Goal: Task Accomplishment & Management: Use online tool/utility

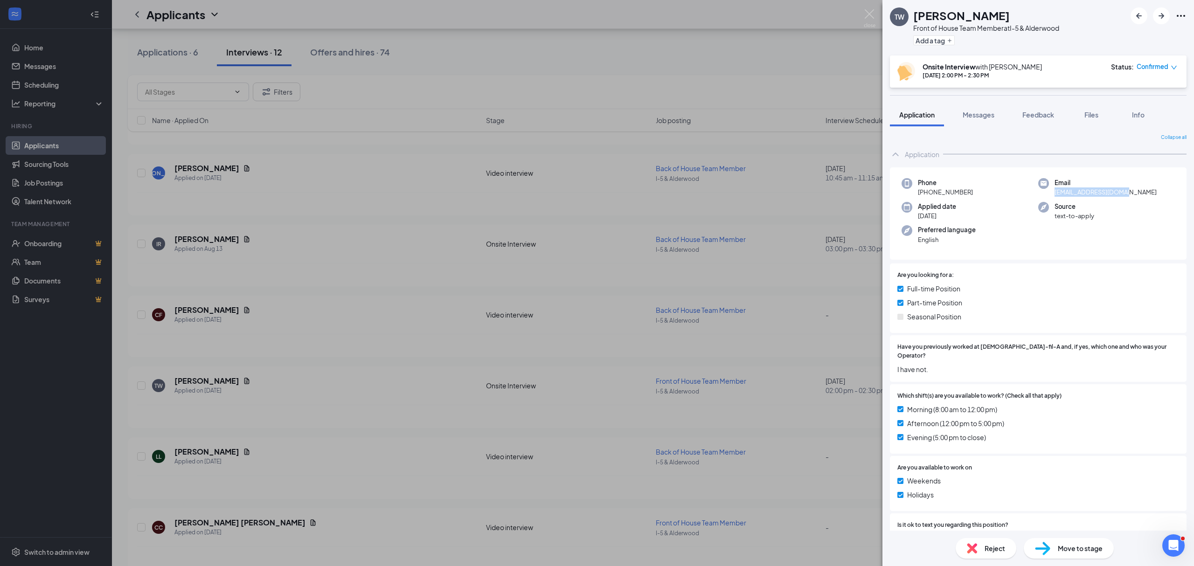
scroll to position [311, 0]
click at [868, 14] on img at bounding box center [870, 18] width 12 height 18
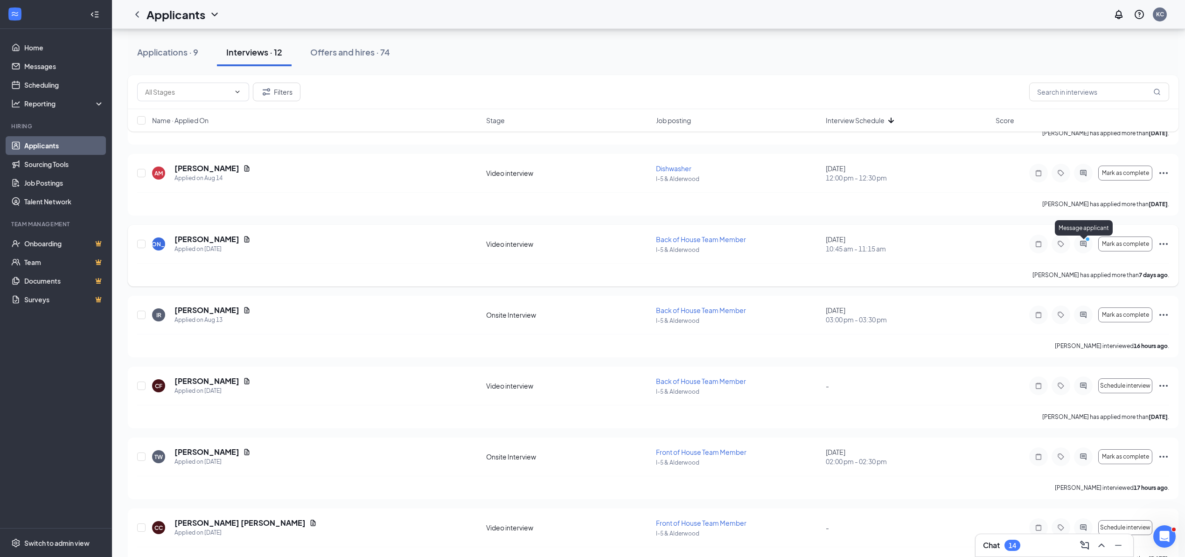
click at [1080, 246] on icon "ActiveChat" at bounding box center [1083, 244] width 6 height 6
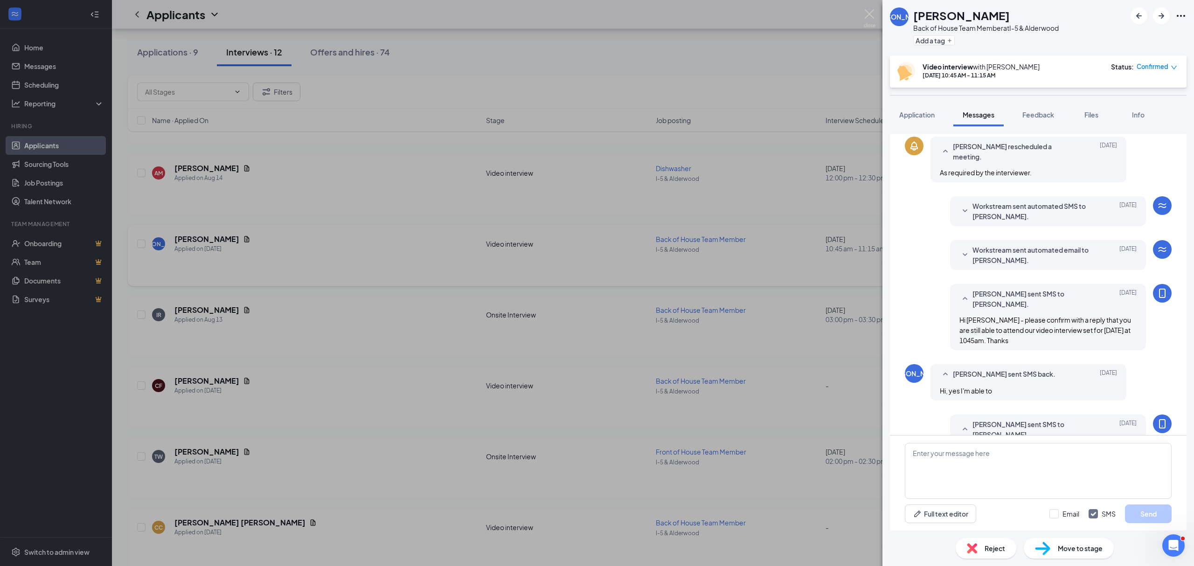
scroll to position [243, 0]
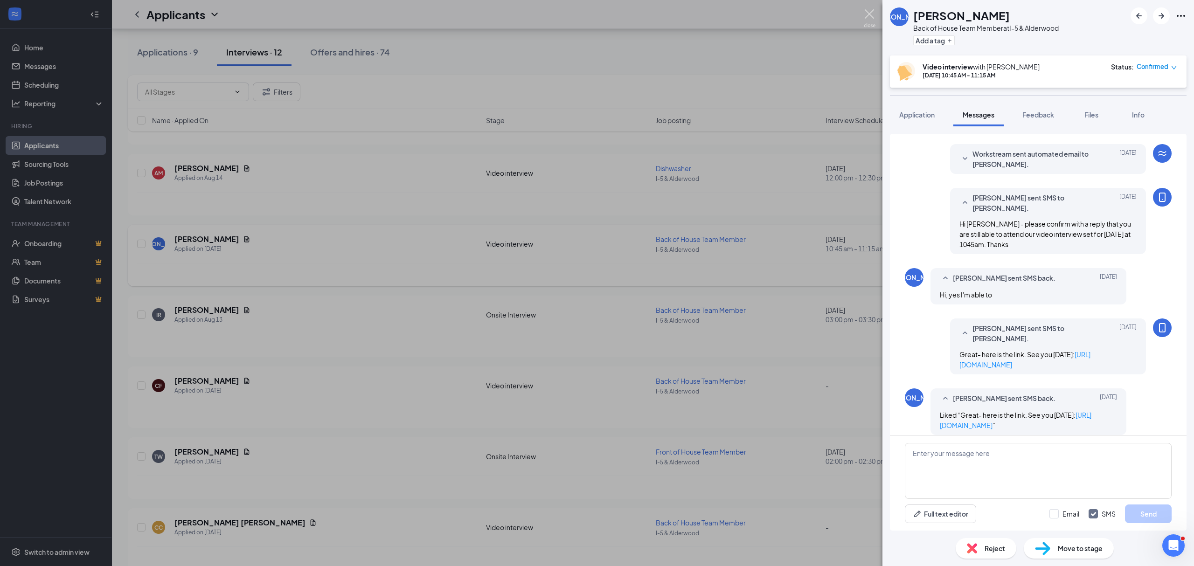
click at [874, 15] on img at bounding box center [870, 18] width 12 height 18
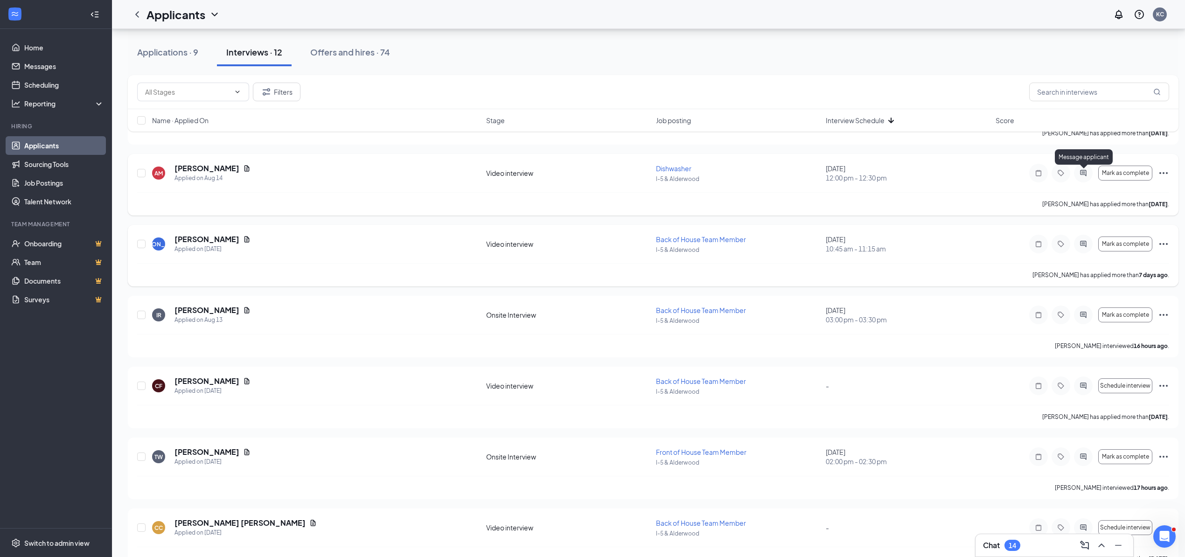
click at [1088, 171] on icon "ActiveChat" at bounding box center [1082, 172] width 11 height 7
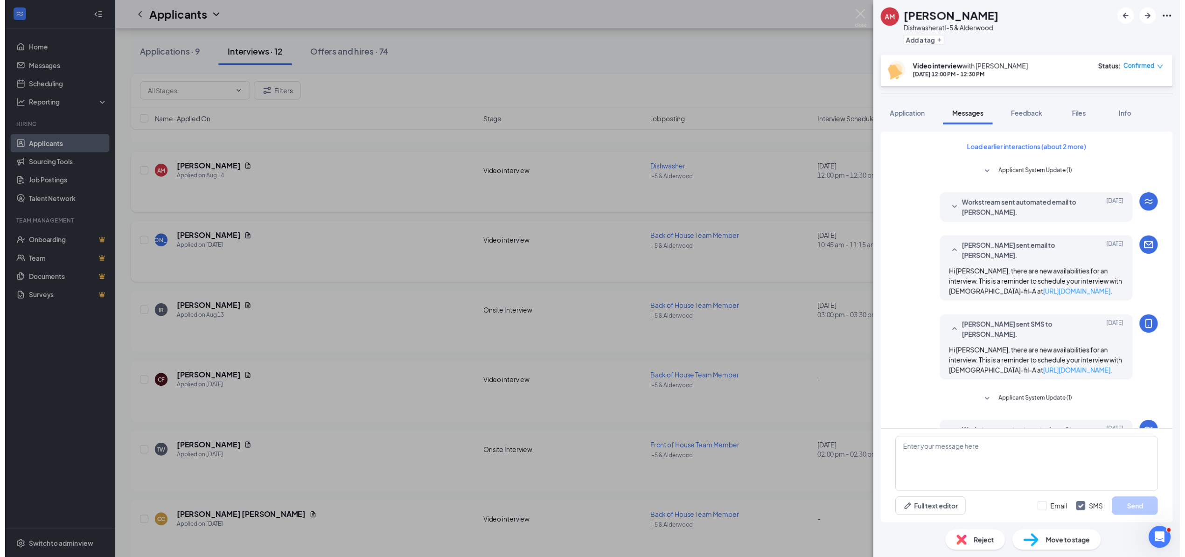
scroll to position [243, 0]
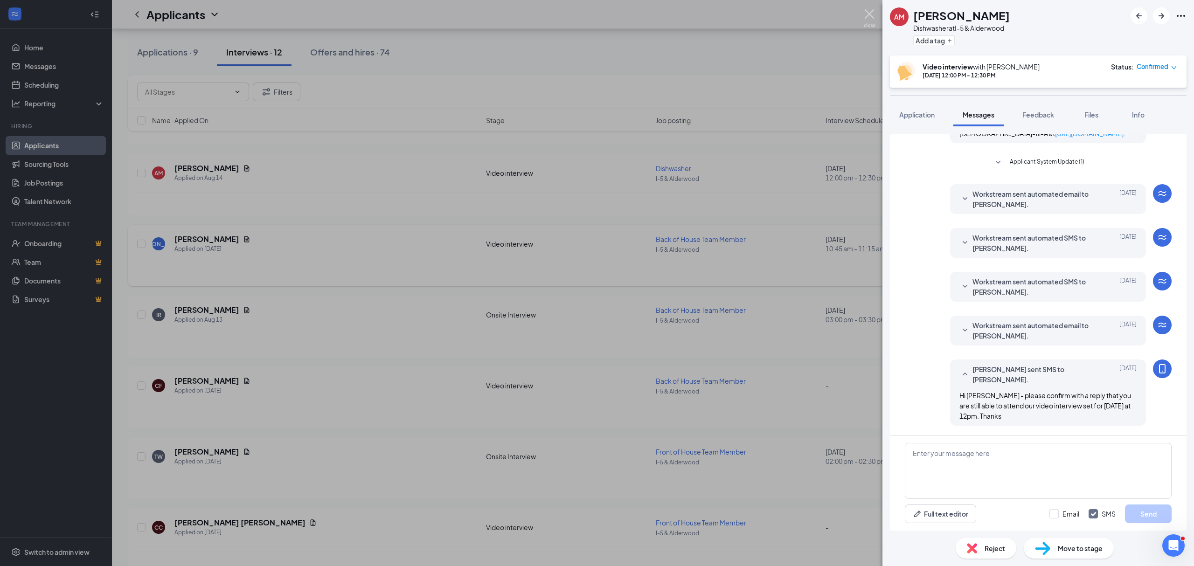
click at [869, 16] on img at bounding box center [870, 18] width 12 height 18
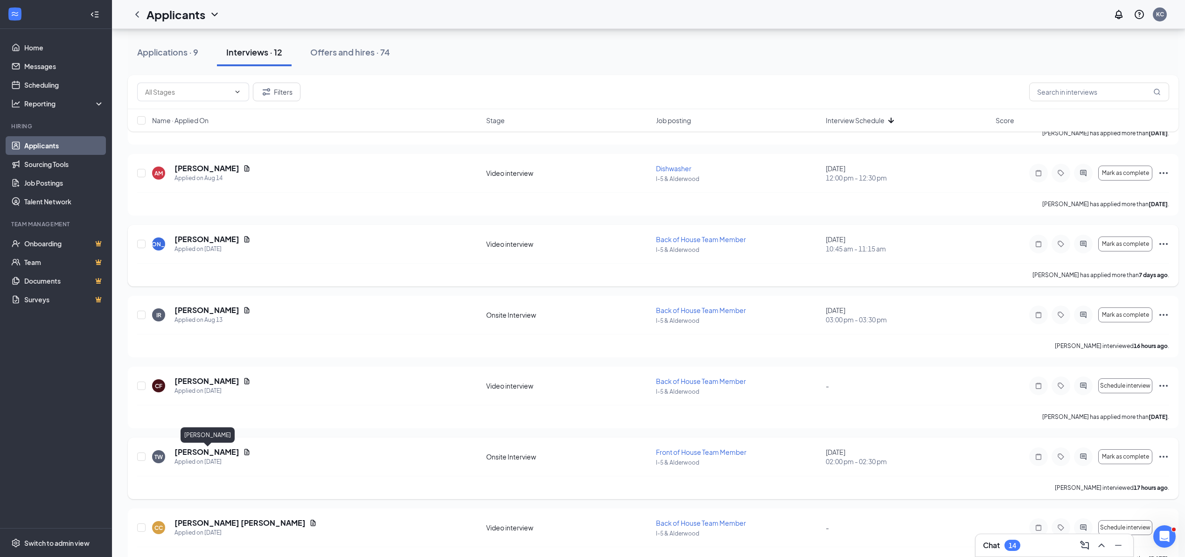
click at [226, 451] on h5 "[PERSON_NAME]" at bounding box center [206, 452] width 65 height 10
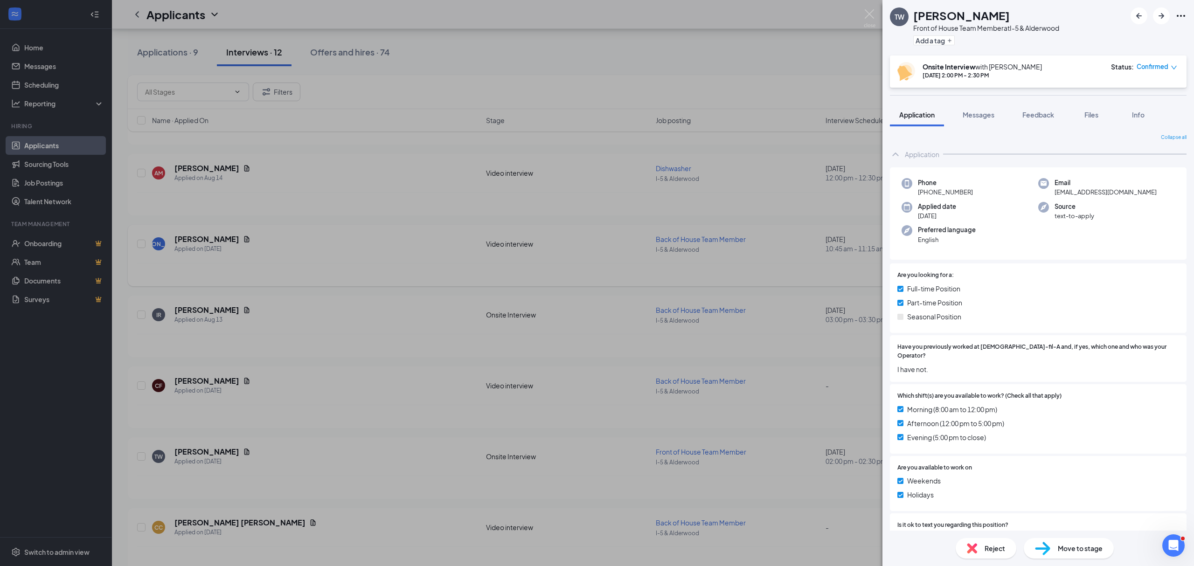
click at [1059, 545] on span "Move to stage" at bounding box center [1080, 548] width 45 height 10
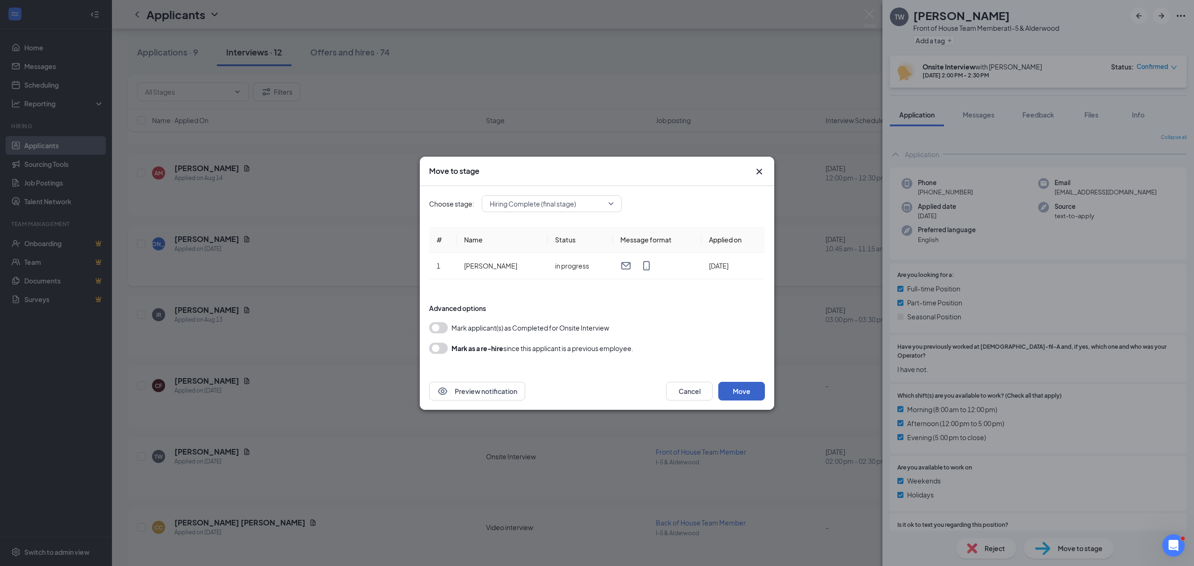
click at [747, 395] on button "Move" at bounding box center [741, 391] width 47 height 19
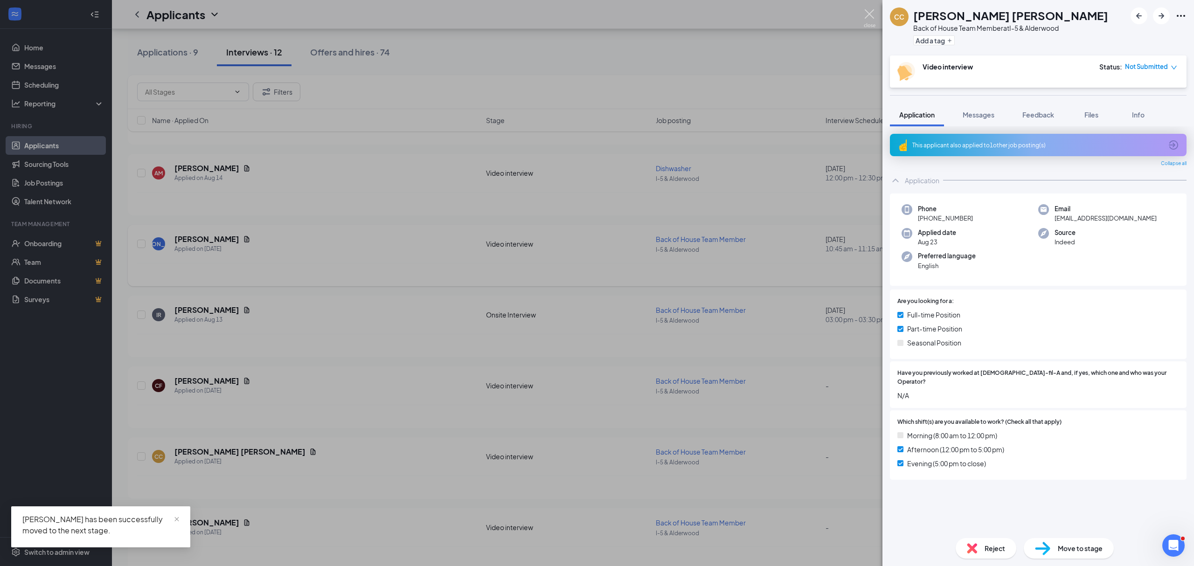
click at [869, 17] on img at bounding box center [870, 18] width 12 height 18
